Goal: Book appointment/travel/reservation

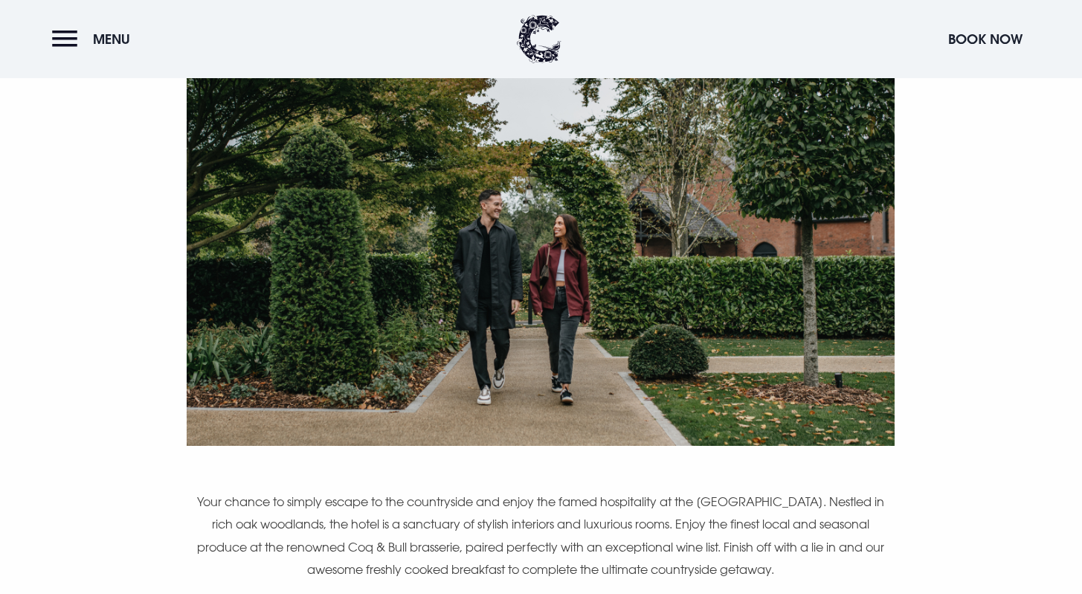
scroll to position [1003, 0]
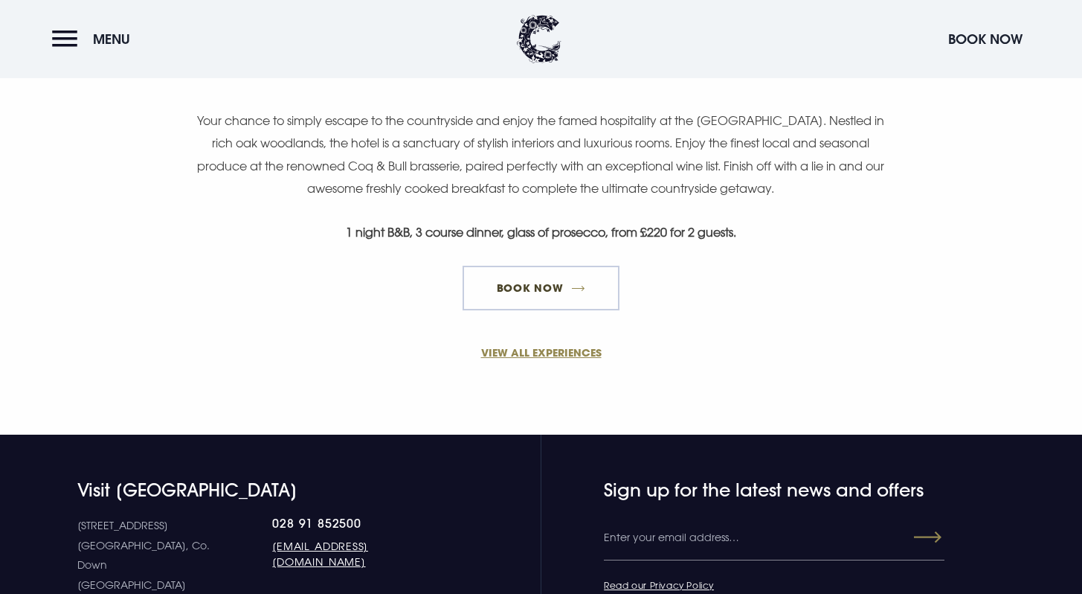
click at [546, 289] on link "Book Now" at bounding box center [541, 288] width 156 height 45
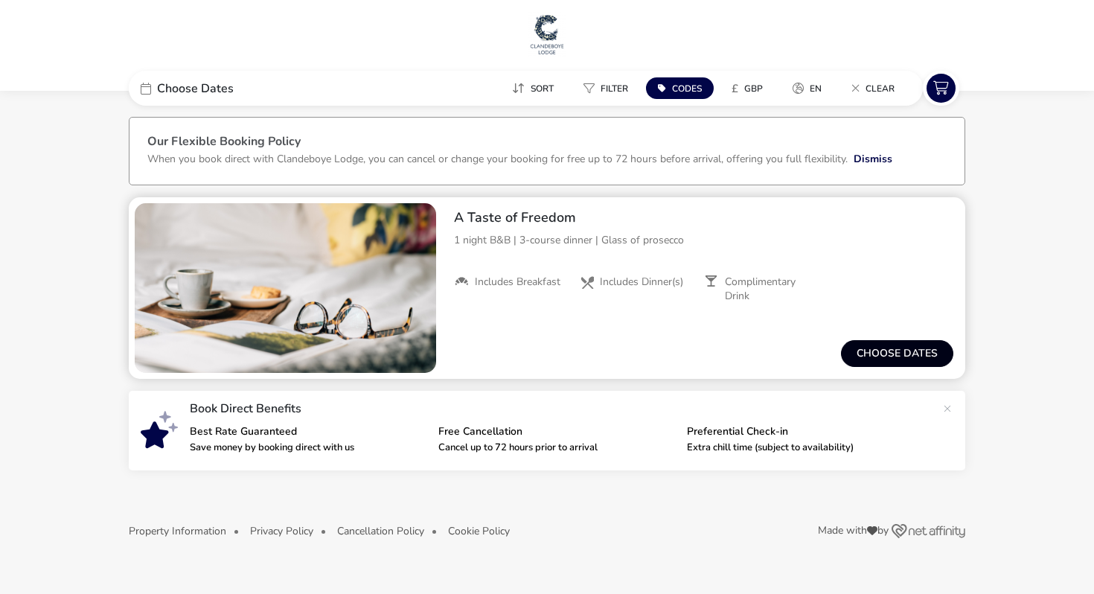
click at [884, 350] on button "Choose dates" at bounding box center [897, 353] width 112 height 27
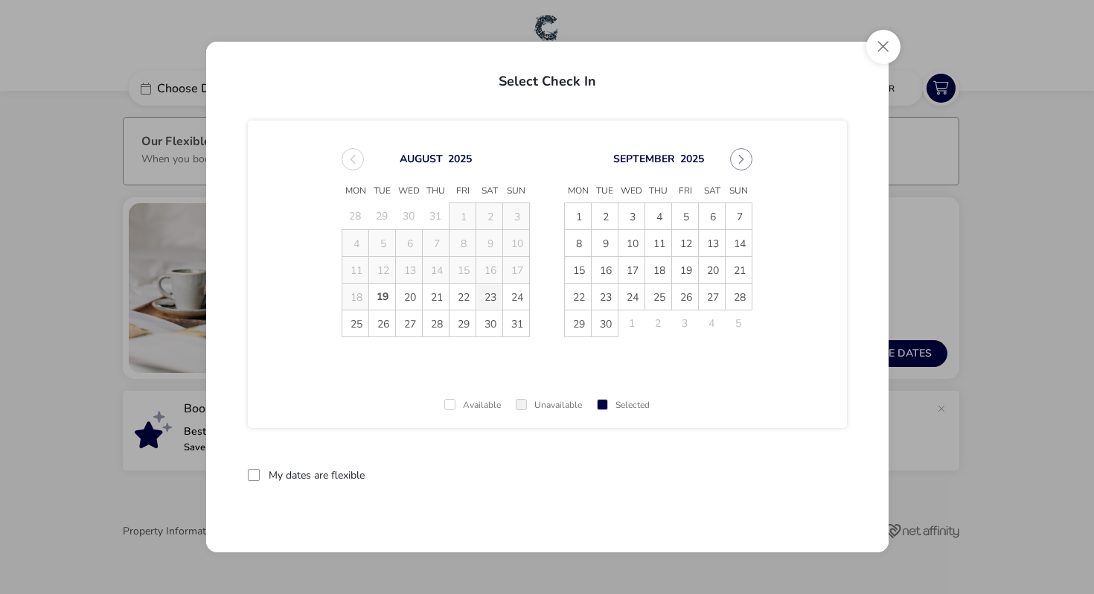
click at [489, 295] on span "23" at bounding box center [489, 296] width 26 height 26
click at [516, 296] on span "24" at bounding box center [516, 296] width 26 height 26
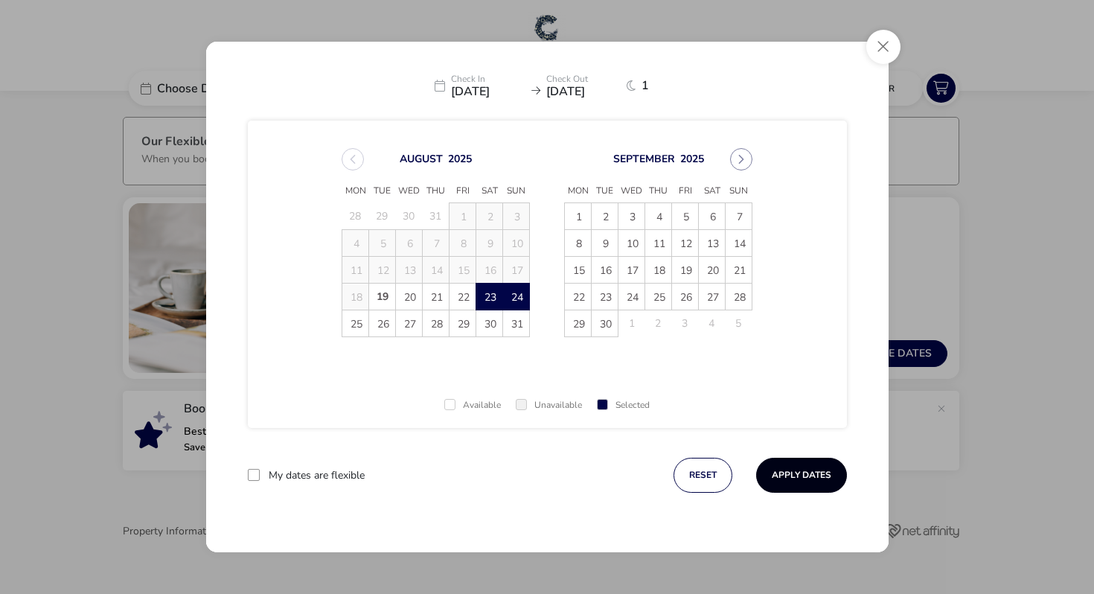
click at [810, 473] on button "Apply Dates" at bounding box center [801, 475] width 91 height 35
